Goal: Transaction & Acquisition: Purchase product/service

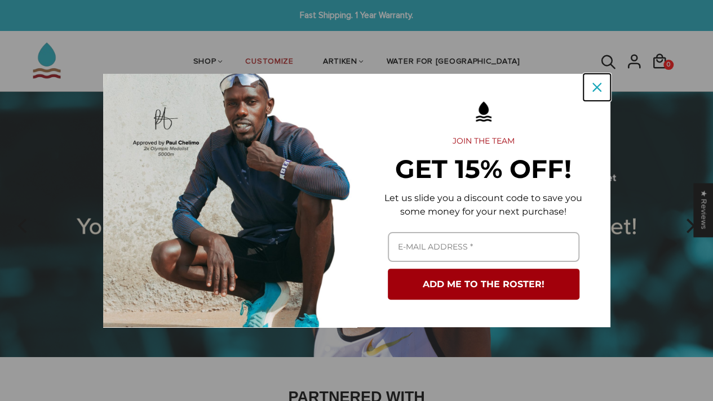
click at [590, 91] on div "Close" at bounding box center [597, 87] width 18 height 18
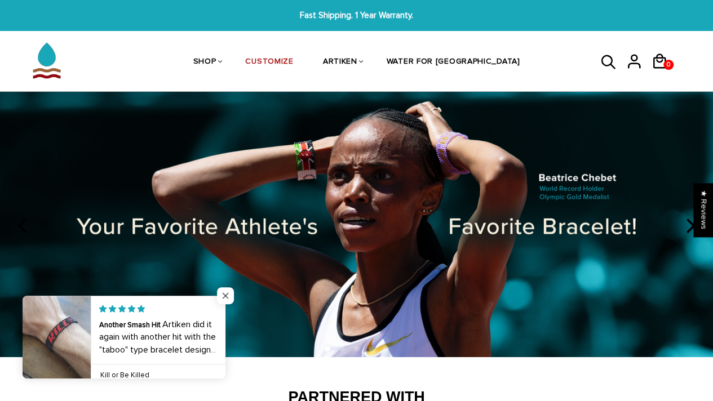
click at [225, 292] on span "Close popup widget" at bounding box center [225, 295] width 17 height 17
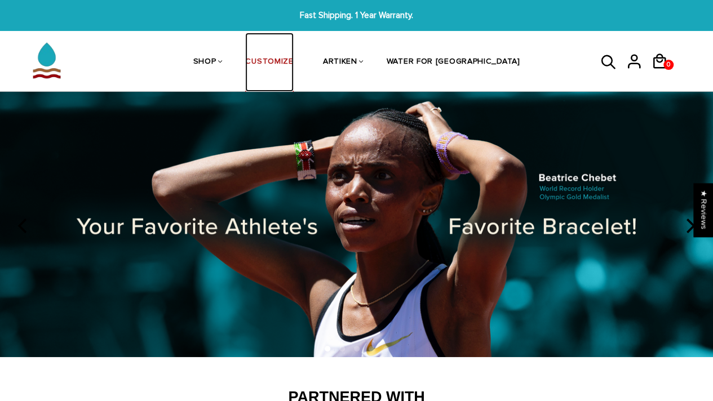
click at [293, 61] on link "CUSTOMIZE" at bounding box center [269, 63] width 48 height 60
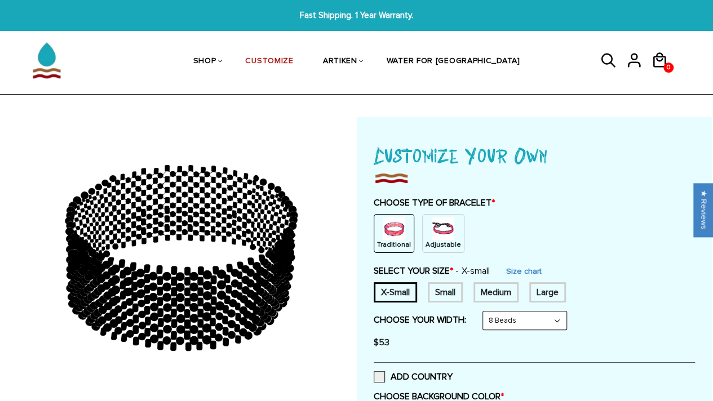
click at [433, 240] on p "Adjustable" at bounding box center [444, 245] width 36 height 10
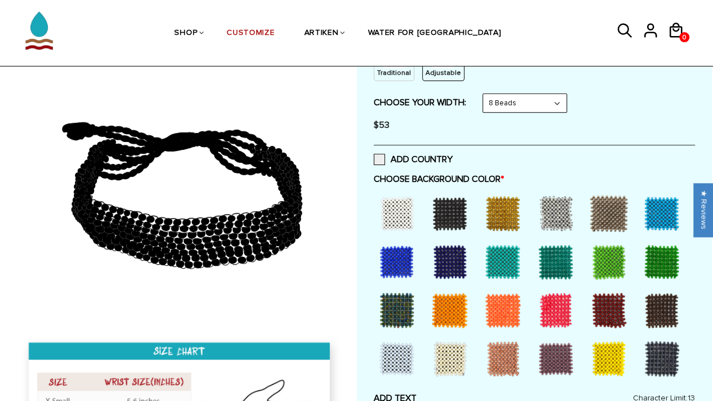
scroll to position [169, 0]
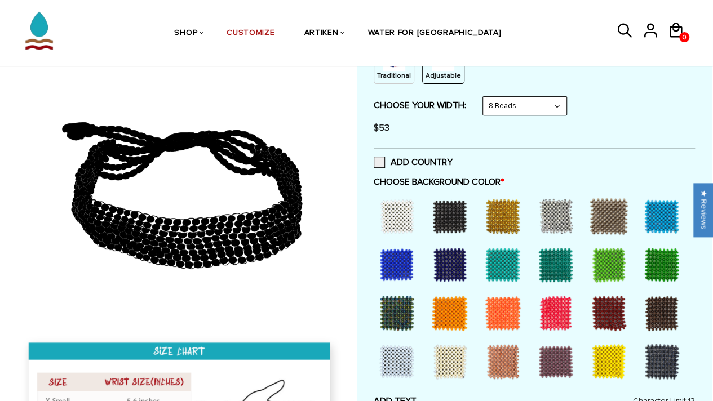
click at [396, 209] on div at bounding box center [396, 216] width 45 height 45
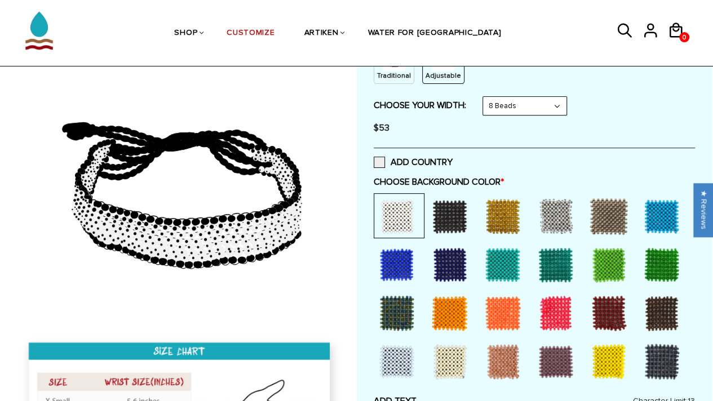
click at [450, 216] on div at bounding box center [449, 216] width 45 height 45
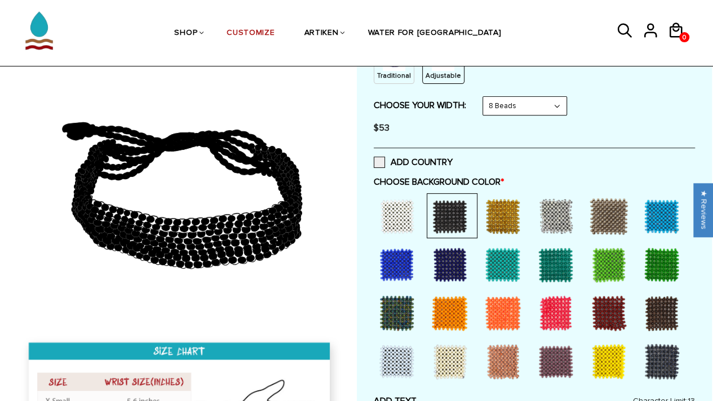
click at [437, 256] on div at bounding box center [449, 264] width 45 height 45
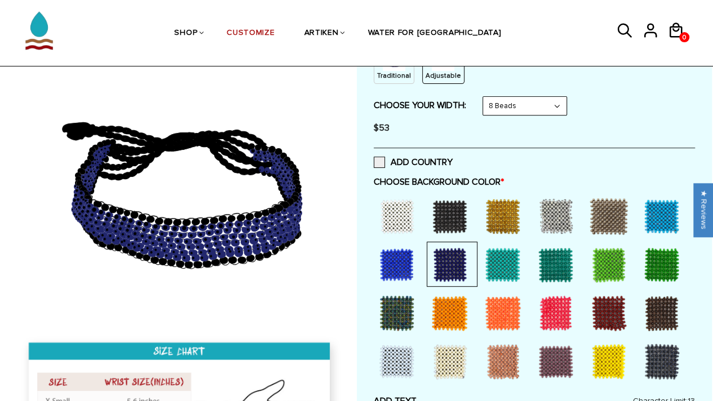
click at [431, 309] on div at bounding box center [449, 313] width 45 height 45
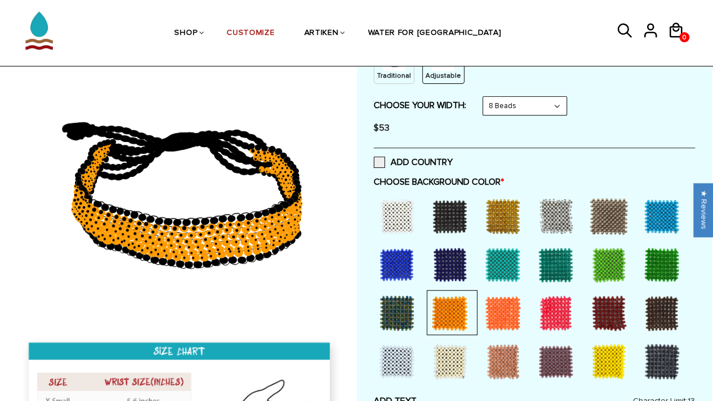
click at [445, 217] on div at bounding box center [449, 216] width 45 height 45
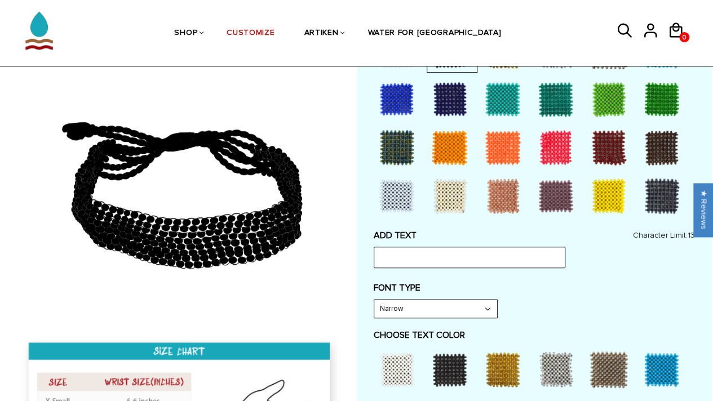
scroll to position [334, 0]
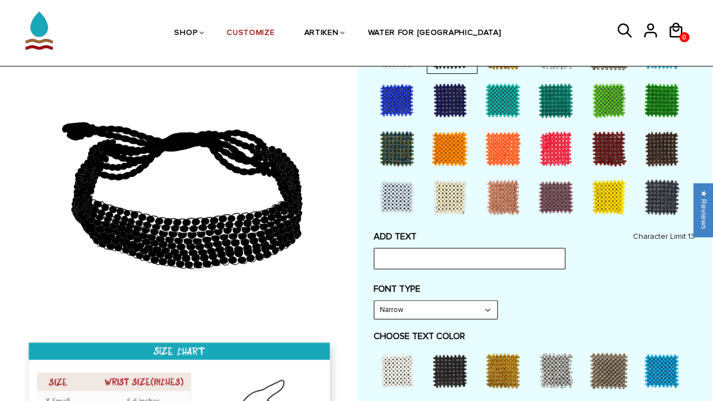
click at [503, 208] on div at bounding box center [502, 197] width 45 height 45
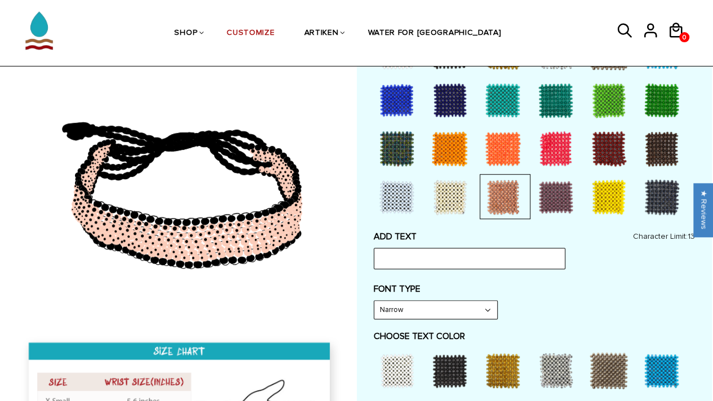
click at [665, 201] on div at bounding box center [661, 197] width 45 height 45
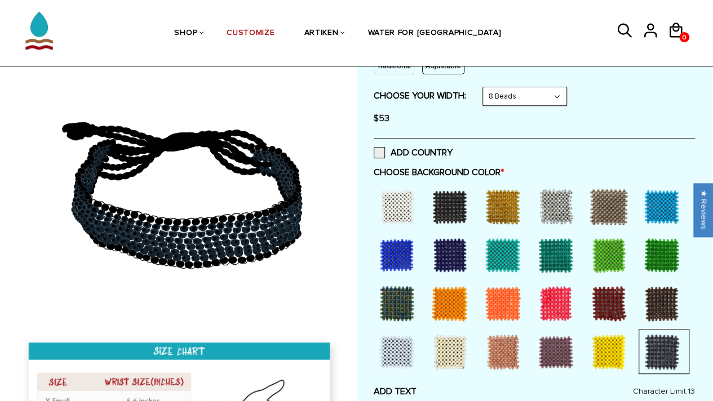
scroll to position [178, 0]
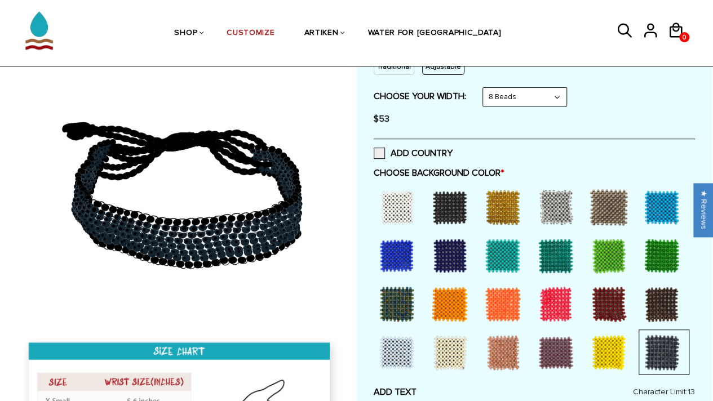
click at [393, 201] on div at bounding box center [396, 207] width 45 height 45
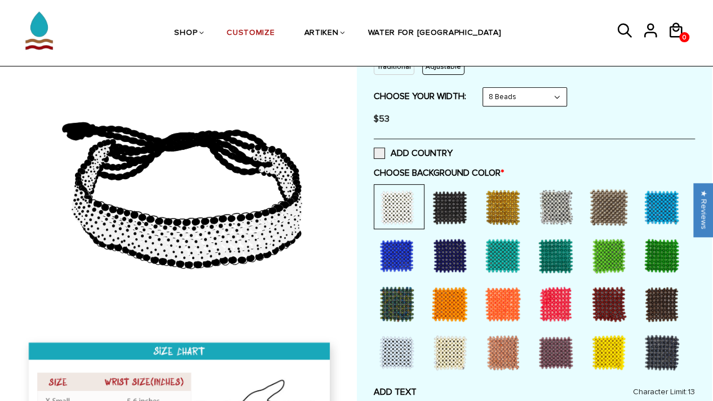
click at [464, 208] on div at bounding box center [449, 207] width 45 height 45
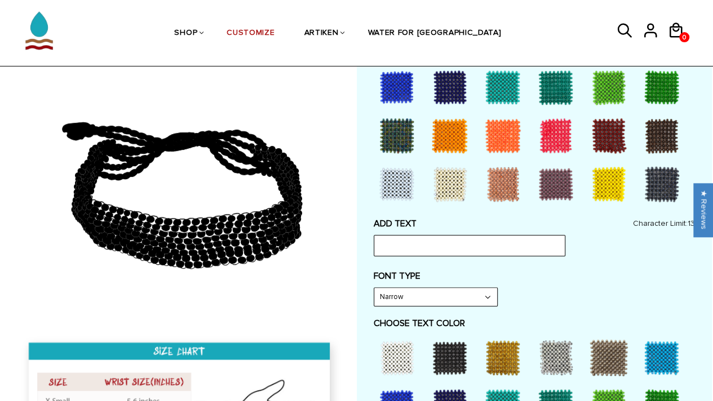
scroll to position [348, 0]
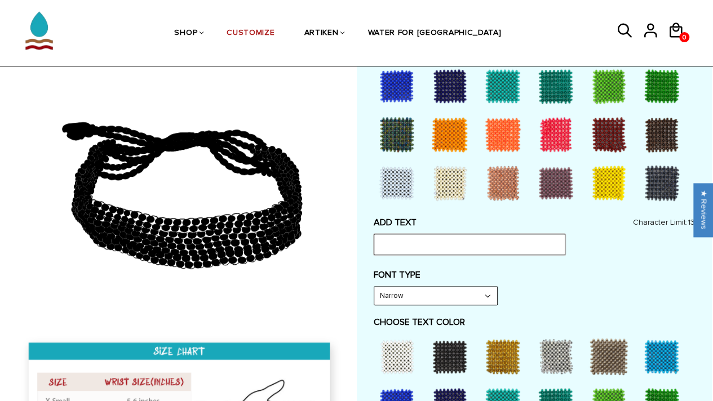
click at [442, 250] on input "text" at bounding box center [470, 244] width 192 height 21
type input "d"
type input "don"
click at [436, 288] on select "Narrow Bold" at bounding box center [435, 296] width 123 height 18
click at [374, 287] on select "Narrow Bold" at bounding box center [435, 296] width 123 height 18
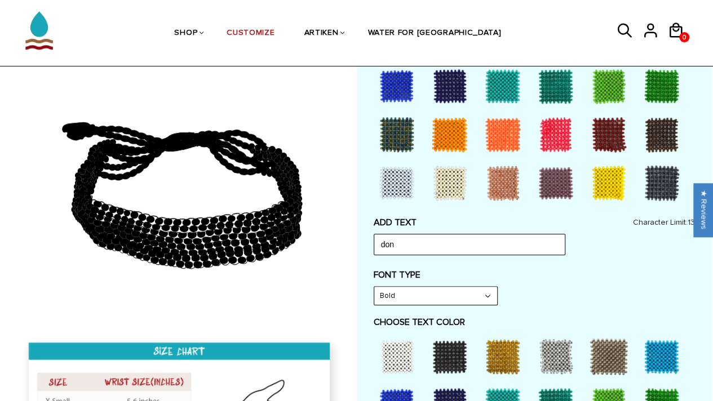
click at [431, 292] on select "Narrow Bold" at bounding box center [435, 296] width 123 height 18
select select "Narrow"
click at [374, 287] on select "Narrow Bold" at bounding box center [435, 296] width 123 height 18
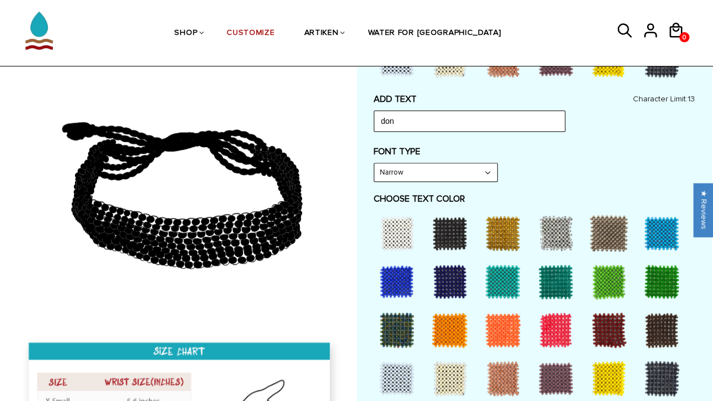
scroll to position [472, 0]
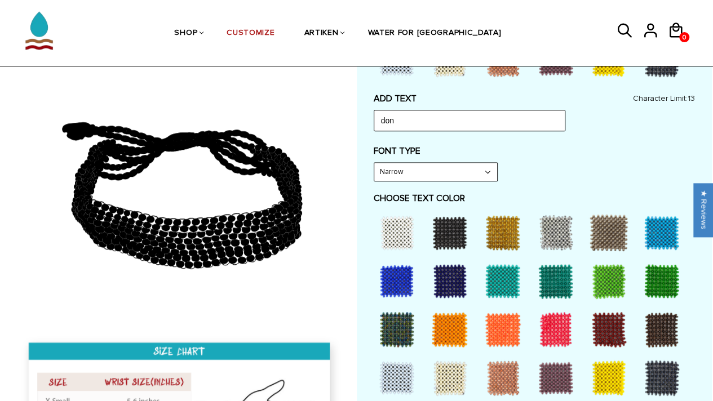
click at [444, 221] on div at bounding box center [449, 232] width 45 height 45
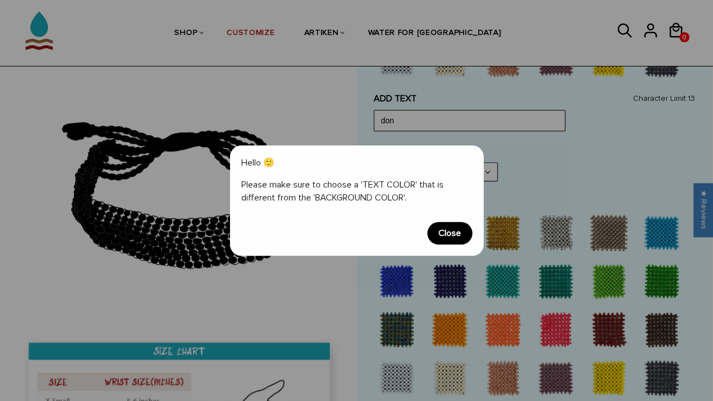
click at [457, 238] on span "Close" at bounding box center [449, 233] width 45 height 23
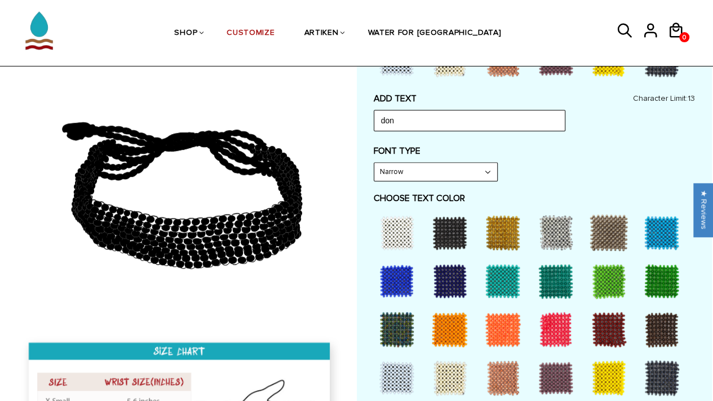
click at [462, 324] on div at bounding box center [449, 329] width 45 height 45
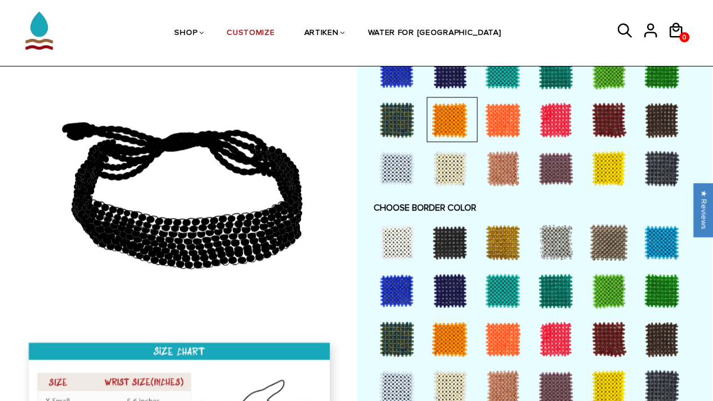
scroll to position [704, 0]
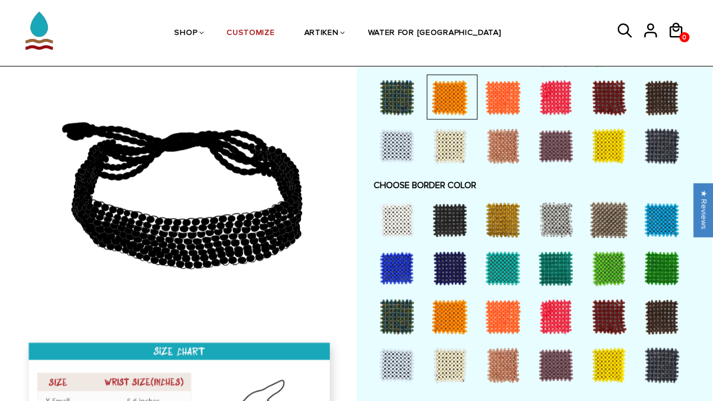
click at [452, 313] on div at bounding box center [449, 316] width 45 height 45
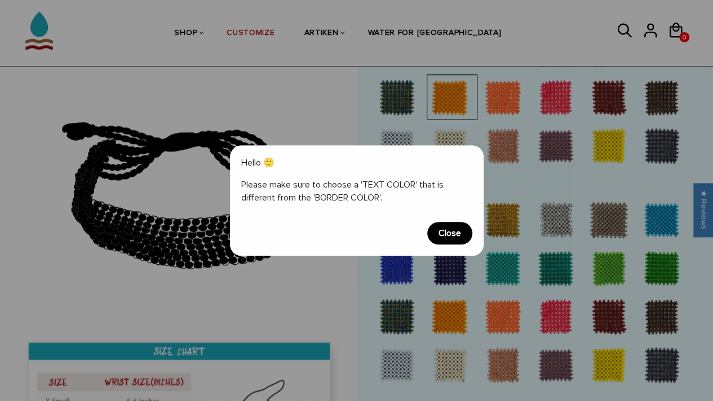
click at [446, 236] on span "Close" at bounding box center [449, 233] width 45 height 23
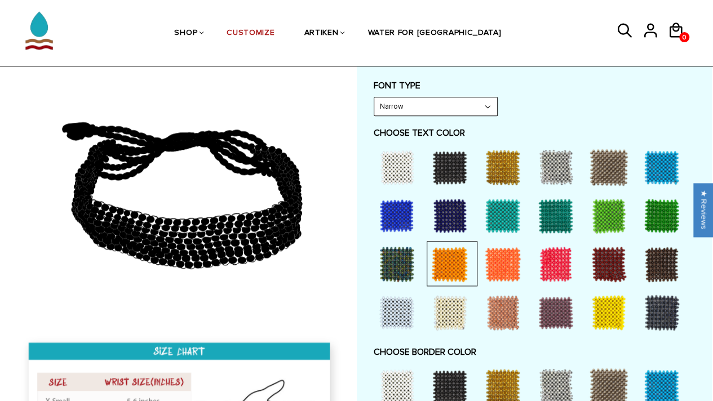
scroll to position [537, 0]
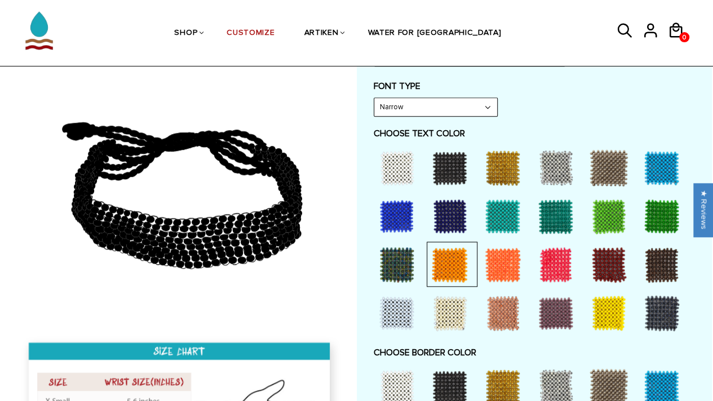
click at [395, 163] on div at bounding box center [396, 167] width 45 height 45
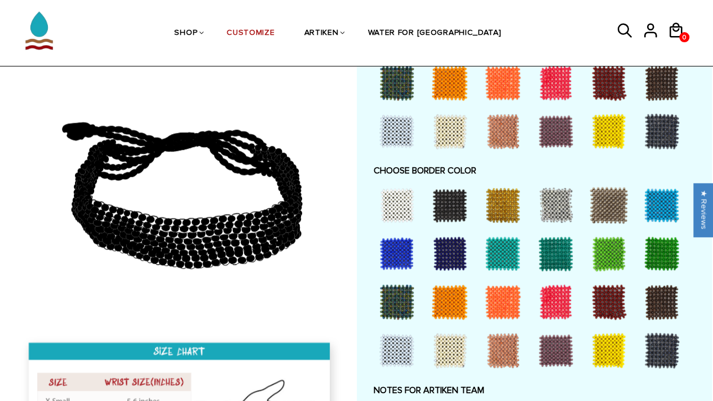
scroll to position [724, 0]
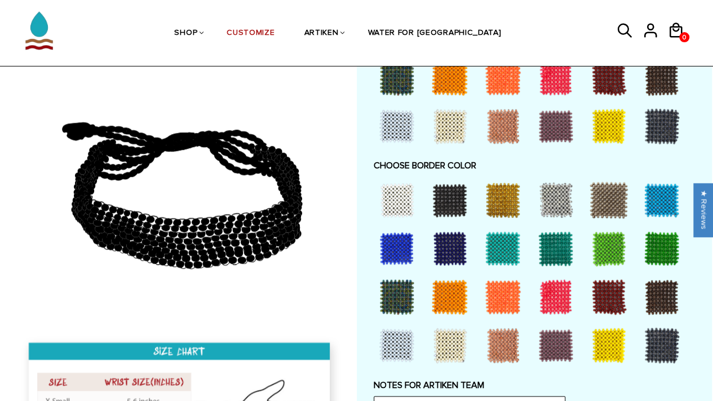
click at [446, 294] on div at bounding box center [449, 296] width 45 height 45
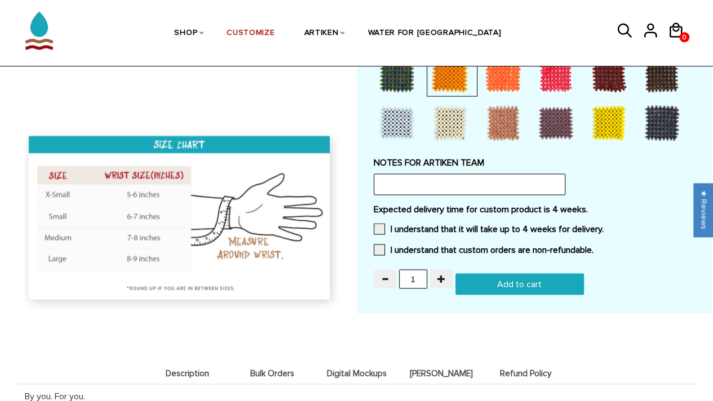
scroll to position [947, 0]
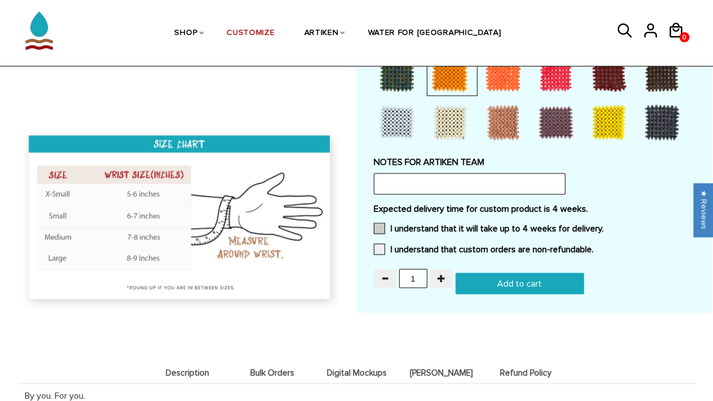
click at [377, 231] on span at bounding box center [379, 228] width 11 height 11
click at [604, 225] on input "I understand that it will take up to 4 weeks for delivery." at bounding box center [604, 225] width 0 height 0
click at [379, 243] on span at bounding box center [379, 248] width 11 height 11
click at [593, 246] on input "I understand that custom orders are non-refundable." at bounding box center [593, 246] width 0 height 0
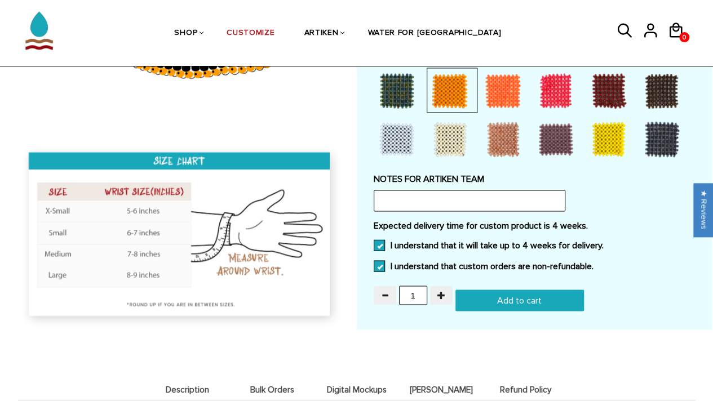
scroll to position [953, 0]
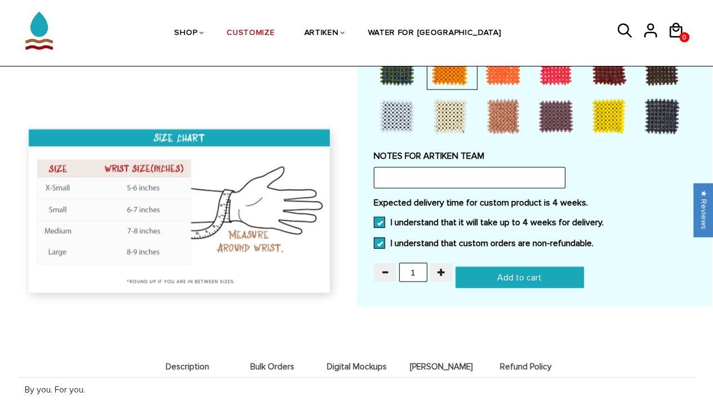
click at [498, 278] on input "Add to cart" at bounding box center [519, 277] width 128 height 21
type input "Add to cart"
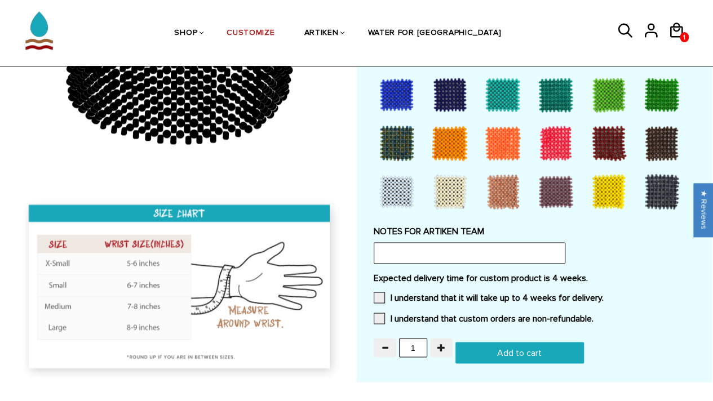
scroll to position [921, 0]
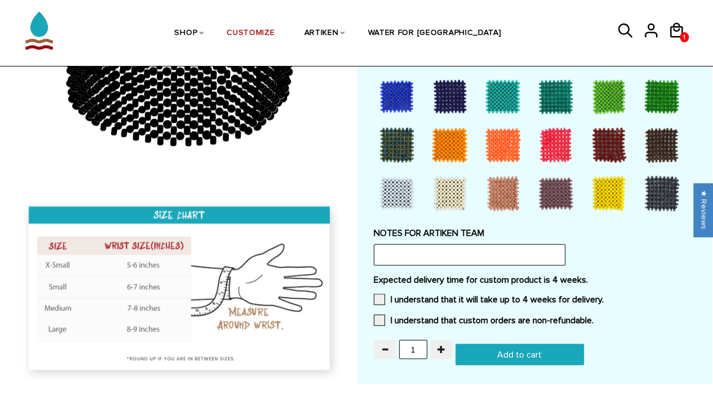
click at [499, 352] on input "Add to cart" at bounding box center [519, 354] width 128 height 21
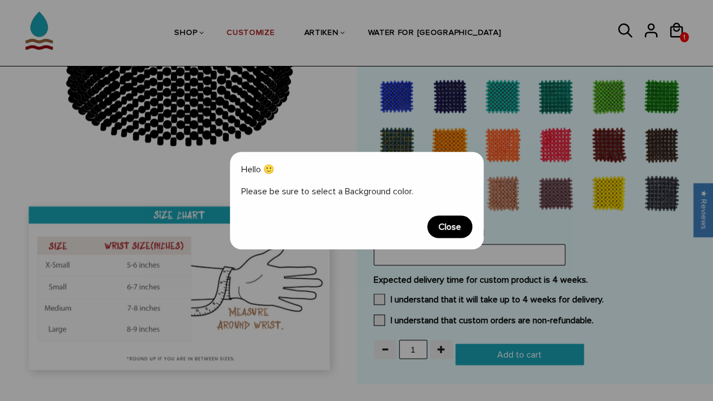
click at [457, 224] on span "Close" at bounding box center [449, 226] width 45 height 23
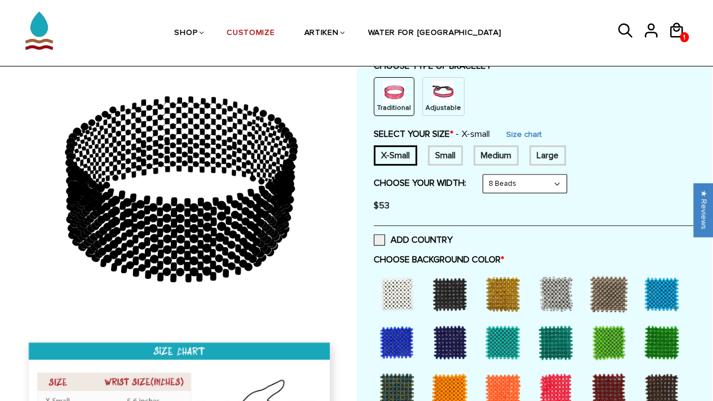
scroll to position [136, 0]
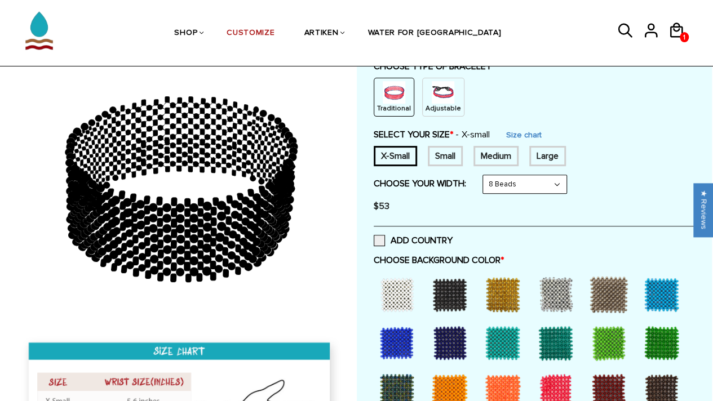
click at [452, 304] on div at bounding box center [449, 294] width 45 height 45
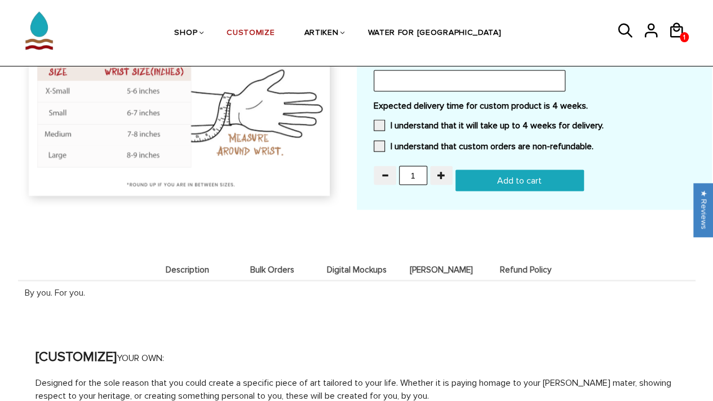
scroll to position [1094, 0]
click at [491, 175] on input "Add to cart" at bounding box center [519, 181] width 128 height 21
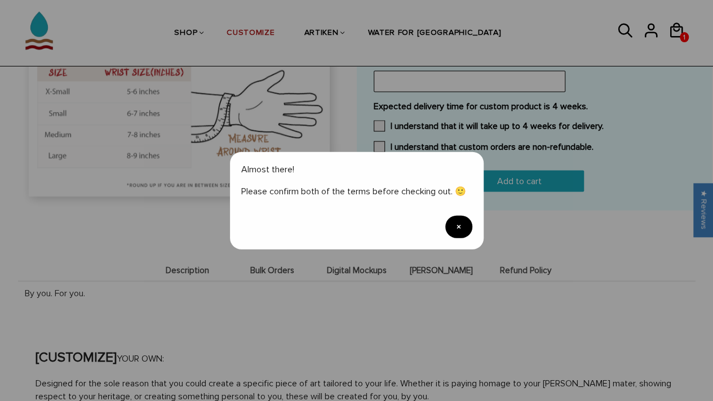
click at [455, 233] on span "×" at bounding box center [458, 226] width 27 height 23
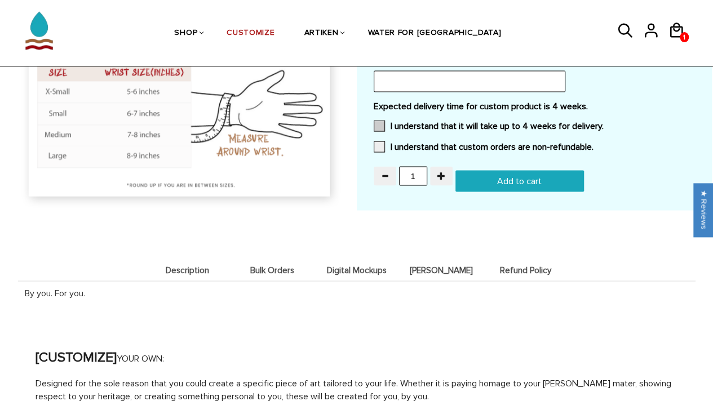
click at [376, 128] on span at bounding box center [379, 126] width 11 height 11
click at [604, 123] on input "I understand that it will take up to 4 weeks for delivery." at bounding box center [604, 123] width 0 height 0
click at [378, 148] on span at bounding box center [379, 146] width 11 height 11
click at [593, 144] on input "I understand that custom orders are non-refundable." at bounding box center [593, 144] width 0 height 0
click at [475, 175] on input "Add to cart" at bounding box center [519, 181] width 128 height 21
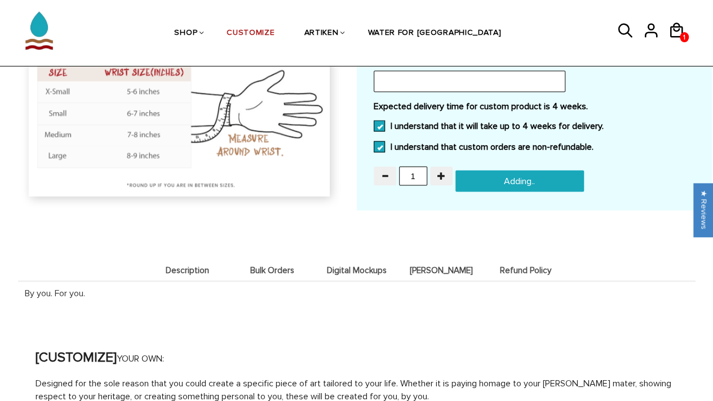
type input "Add to cart"
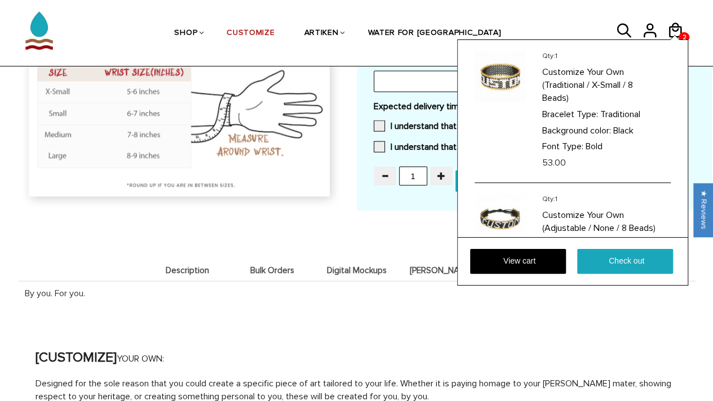
click at [674, 39] on div "Qty: 1 Customize Your Own (Traditional / X-Small / 8 Beads) Bracelet Type: Trad…" at bounding box center [572, 162] width 231 height 246
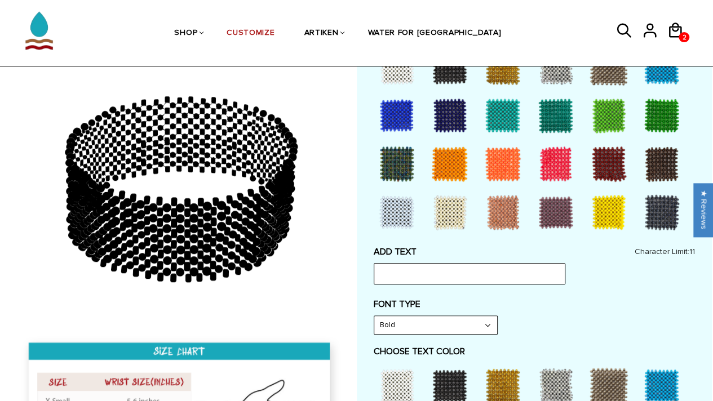
scroll to position [362, 0]
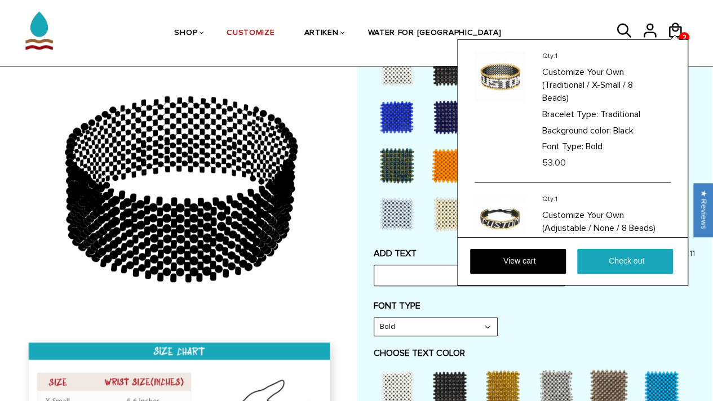
click at [679, 39] on div "Qty: 1 Customize Your Own (Traditional / X-Small / 8 Beads) Bracelet Type: Trad…" at bounding box center [572, 162] width 231 height 246
click at [508, 268] on link "View cart" at bounding box center [518, 261] width 96 height 25
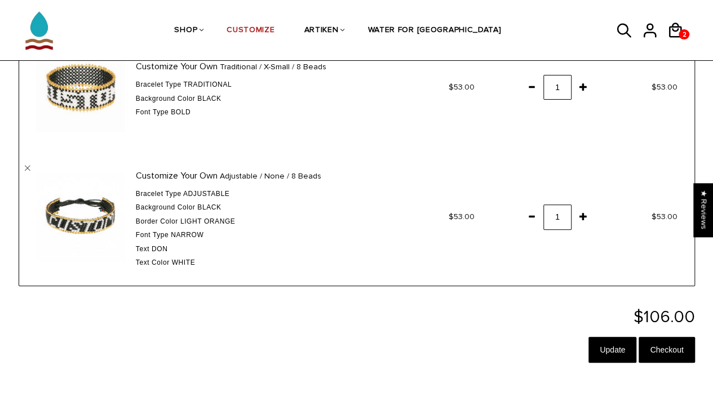
scroll to position [122, 0]
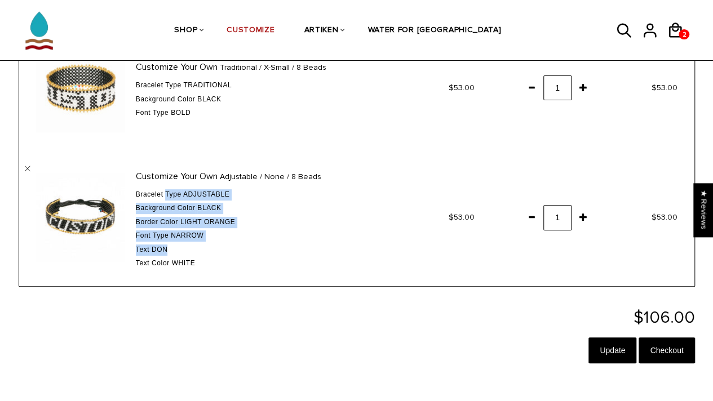
drag, startPoint x: 167, startPoint y: 190, endPoint x: 251, endPoint y: 243, distance: 99.8
click at [251, 243] on div "Bracelet Type Adjustable Background color Black Border Color Light Orange Text" at bounding box center [255, 229] width 238 height 80
click at [326, 242] on div "Bracelet Type Adjustable Background color Black Border Color Light Orange Text" at bounding box center [255, 229] width 238 height 80
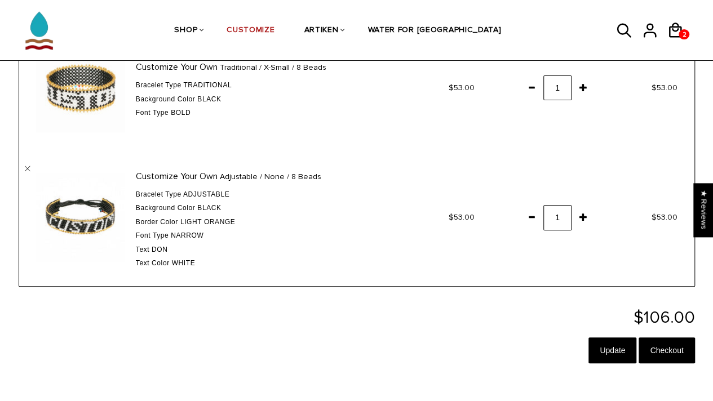
click at [326, 242] on div "Bracelet Type Adjustable Background color Black Border Color Light Orange Text" at bounding box center [255, 229] width 238 height 80
drag, startPoint x: 326, startPoint y: 242, endPoint x: 246, endPoint y: 187, distance: 96.9
click at [246, 187] on div "Customize Your Own Adjustable / None / 8 Beads Bracelet Type Adjustable Backgro…" at bounding box center [258, 217] width 266 height 103
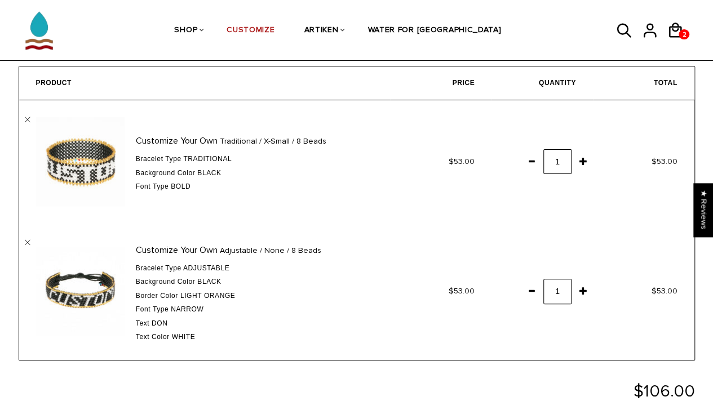
scroll to position [47, 0]
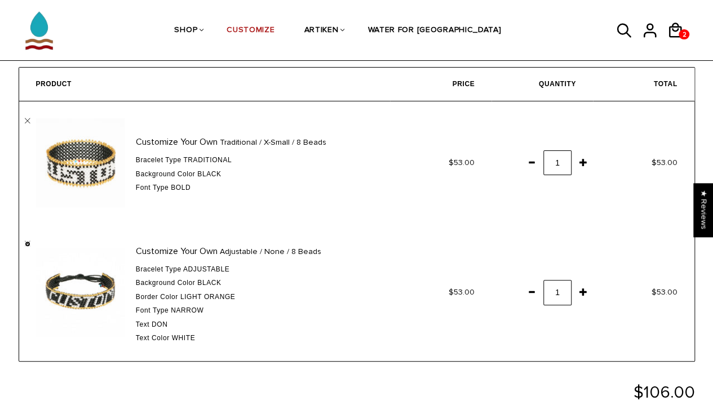
click at [25, 243] on link "" at bounding box center [28, 244] width 6 height 6
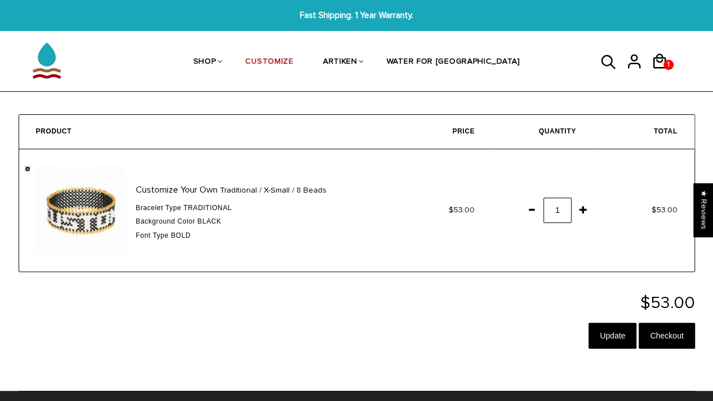
click at [28, 167] on link "" at bounding box center [28, 169] width 6 height 6
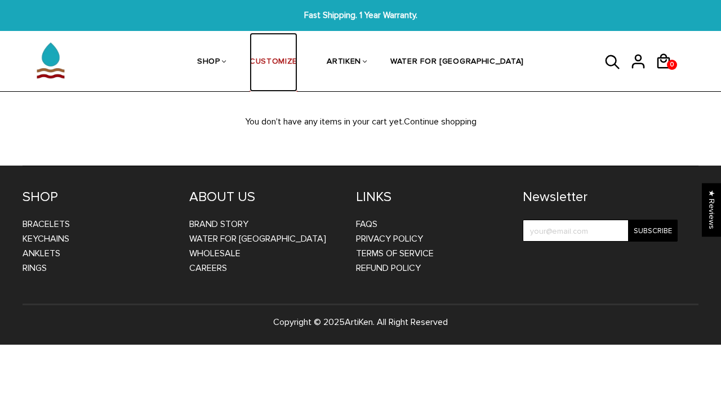
click at [286, 60] on link "CUSTOMIZE" at bounding box center [274, 63] width 48 height 60
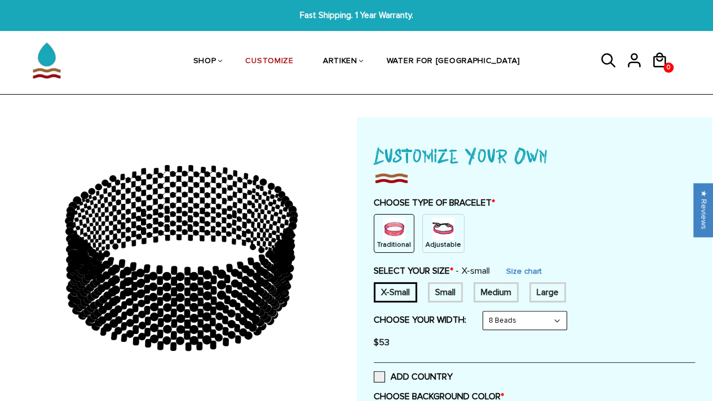
click at [402, 287] on div "X-Small" at bounding box center [395, 292] width 43 height 20
click at [439, 236] on img at bounding box center [443, 229] width 23 height 23
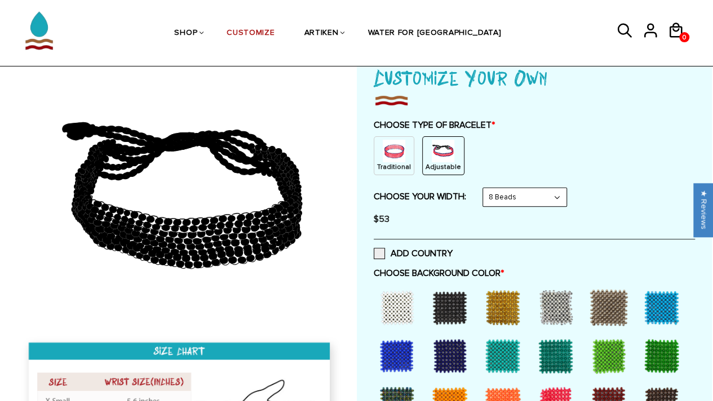
scroll to position [79, 0]
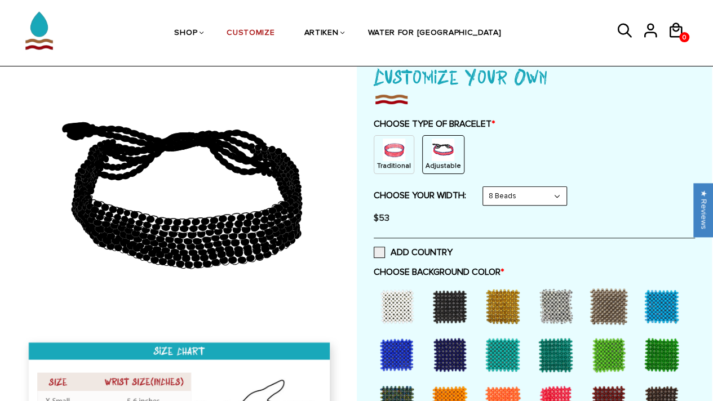
click at [442, 166] on p "Adjustable" at bounding box center [444, 166] width 36 height 10
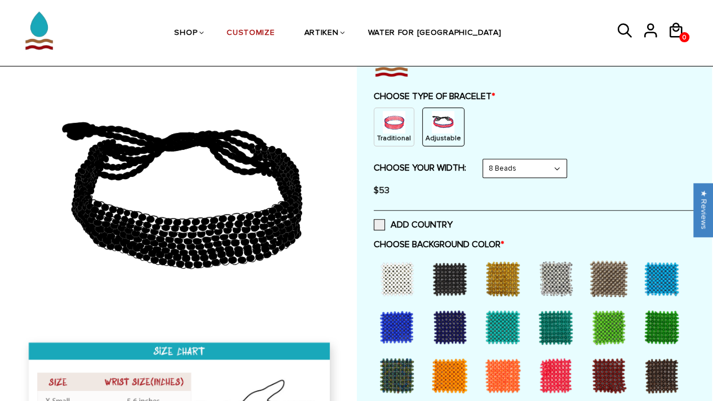
scroll to position [102, 0]
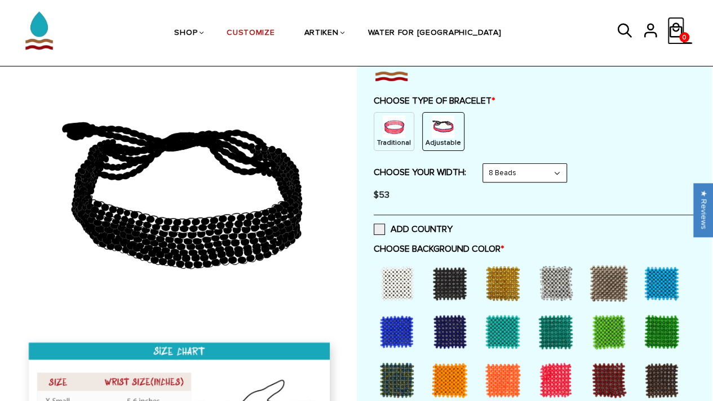
click at [679, 28] on icon at bounding box center [675, 30] width 17 height 27
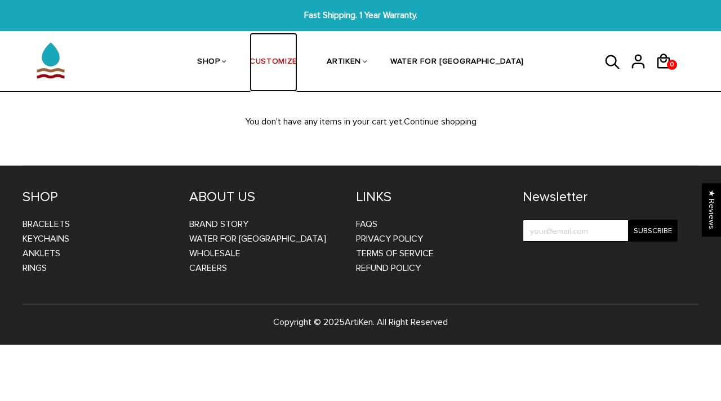
click at [298, 68] on link "CUSTOMIZE" at bounding box center [274, 63] width 48 height 60
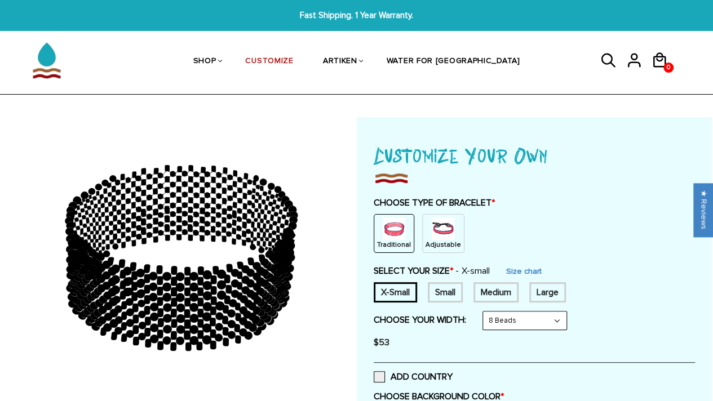
click at [441, 230] on img at bounding box center [443, 229] width 23 height 23
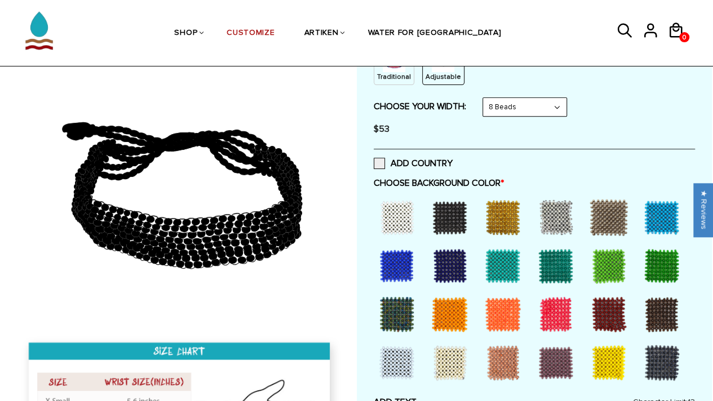
scroll to position [170, 0]
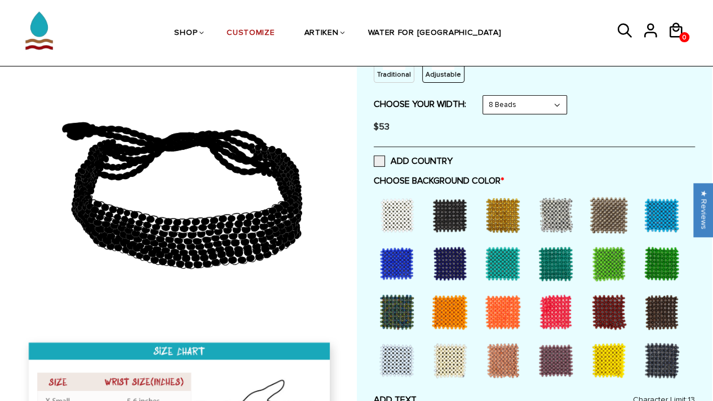
click at [453, 216] on div at bounding box center [449, 215] width 45 height 45
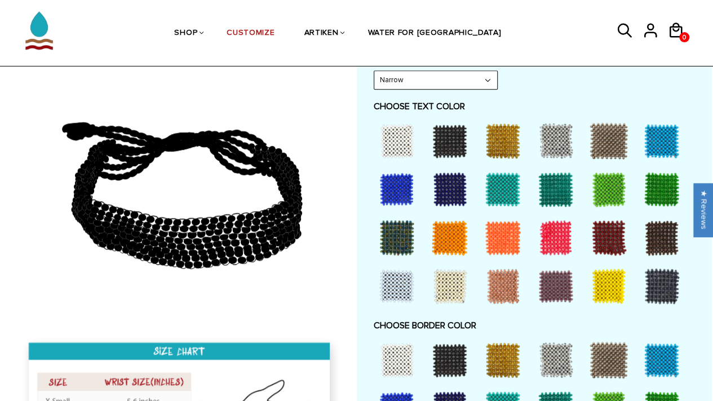
scroll to position [564, 0]
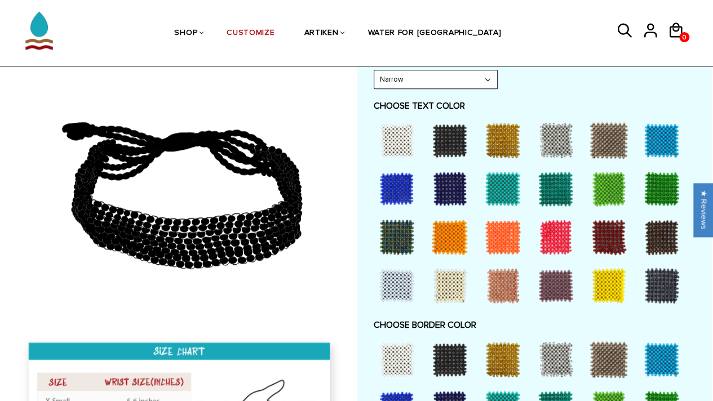
click at [454, 236] on div at bounding box center [449, 237] width 45 height 45
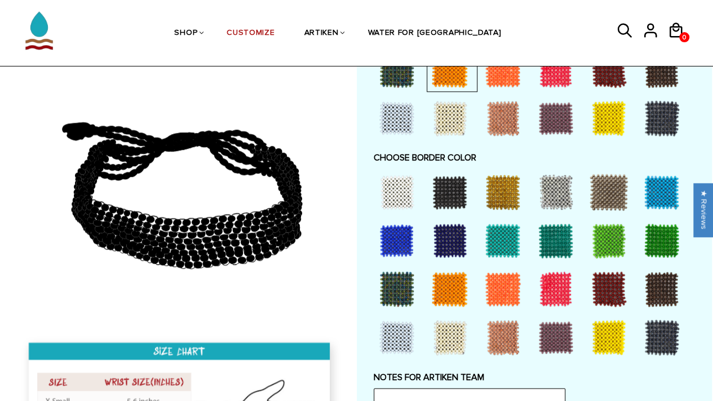
scroll to position [732, 0]
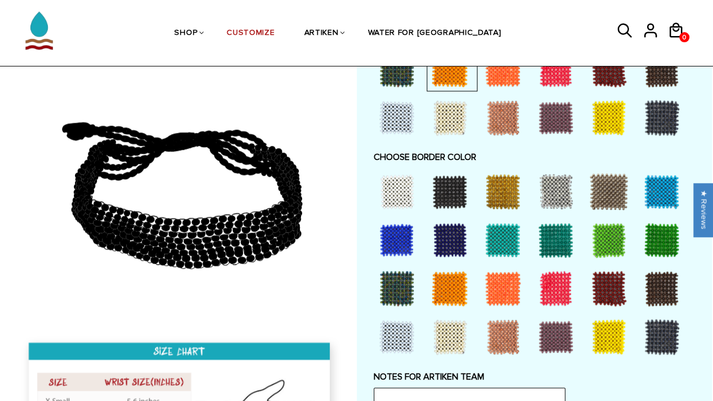
click at [667, 345] on div at bounding box center [661, 336] width 45 height 45
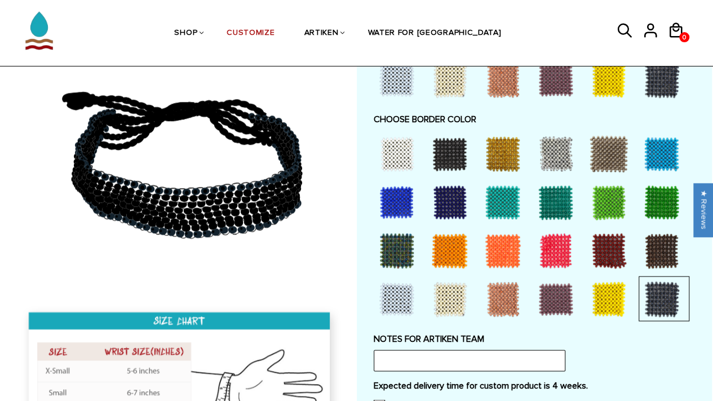
scroll to position [771, 0]
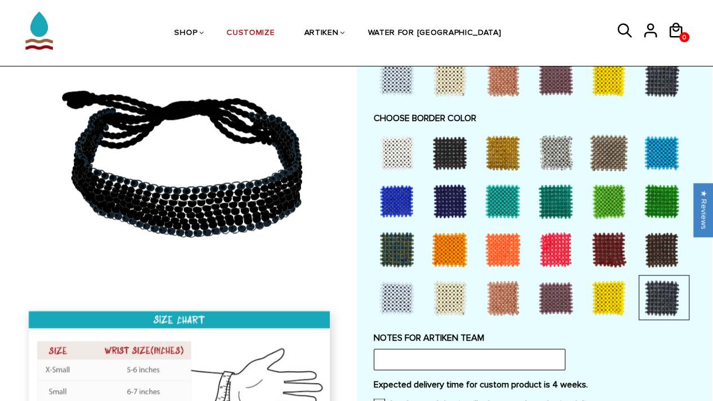
click at [562, 155] on div at bounding box center [555, 152] width 45 height 45
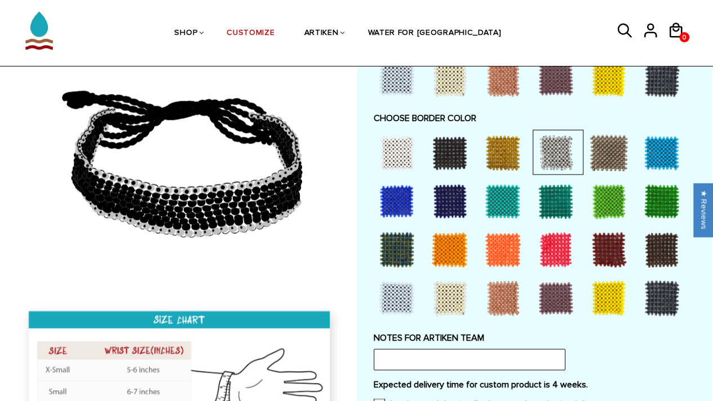
click at [498, 235] on div at bounding box center [502, 249] width 45 height 45
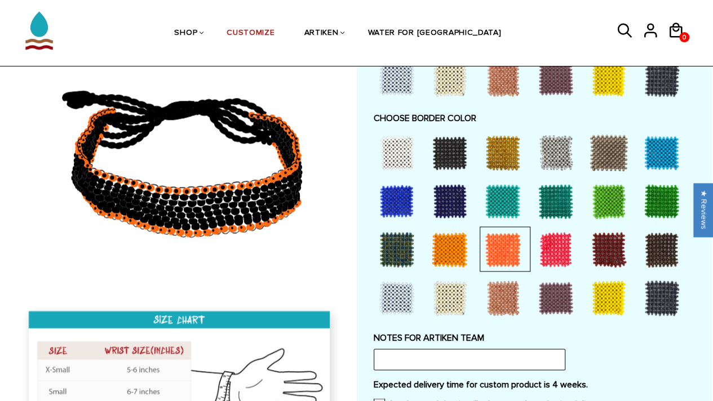
click at [402, 237] on div at bounding box center [396, 249] width 45 height 45
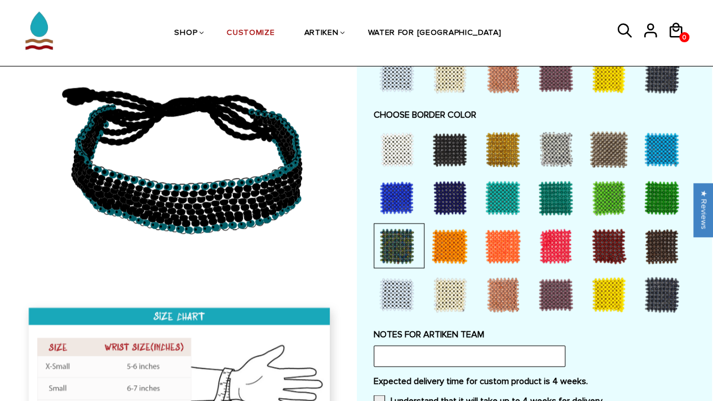
scroll to position [775, 0]
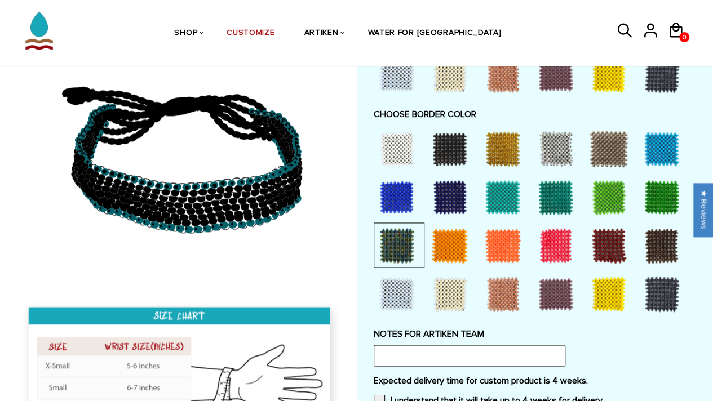
click at [658, 284] on div at bounding box center [661, 294] width 45 height 45
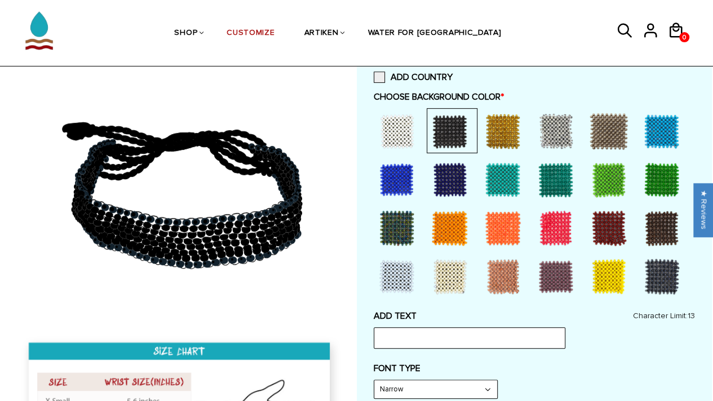
scroll to position [257, 0]
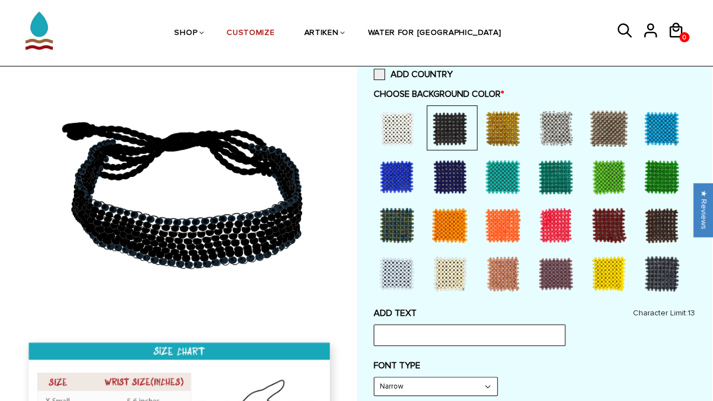
click at [504, 339] on input "text" at bounding box center [470, 335] width 192 height 21
type input "b"
type input "d"
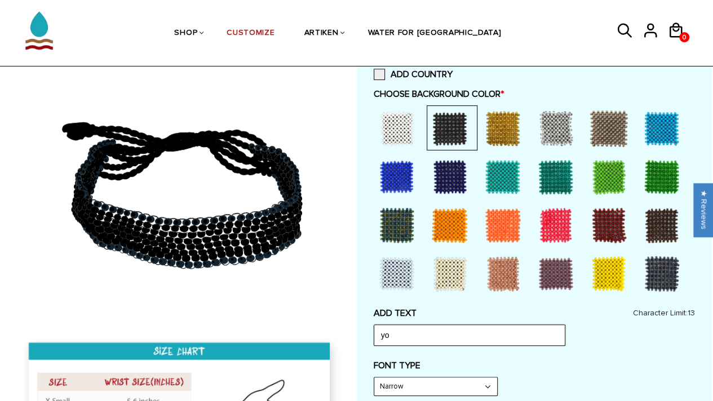
type input "y"
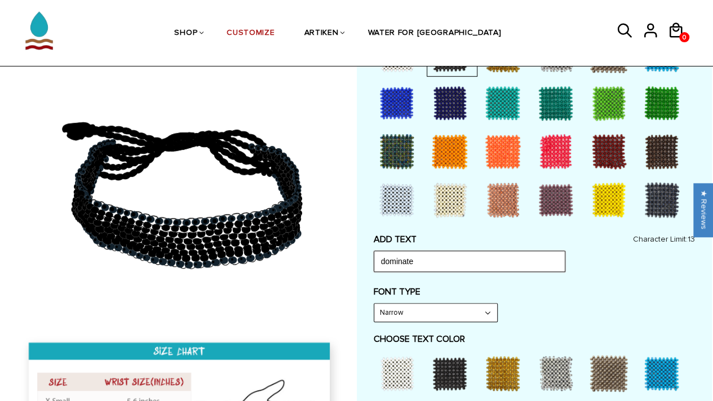
scroll to position [344, 0]
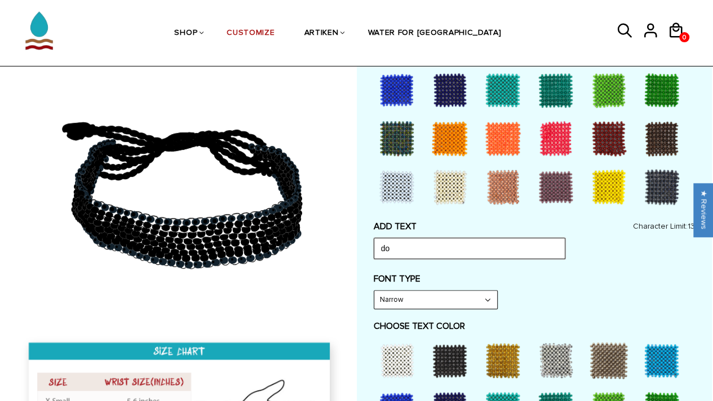
type input "d"
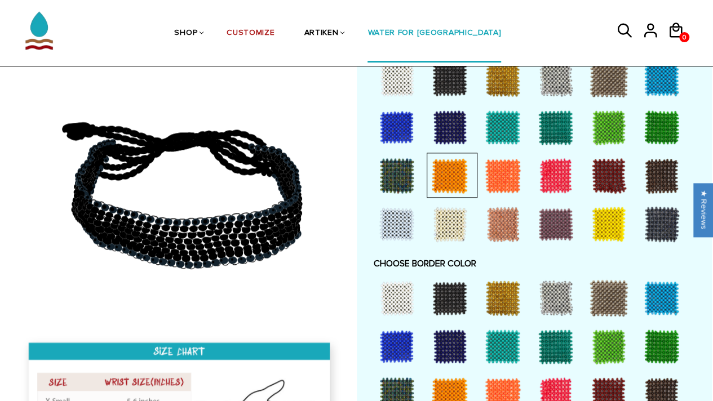
scroll to position [588, 0]
